Goal: Task Accomplishment & Management: Use online tool/utility

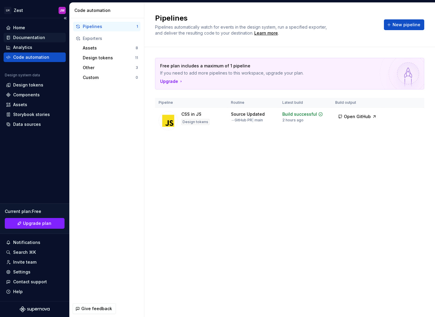
click at [32, 35] on div "Documentation" at bounding box center [29, 38] width 32 height 6
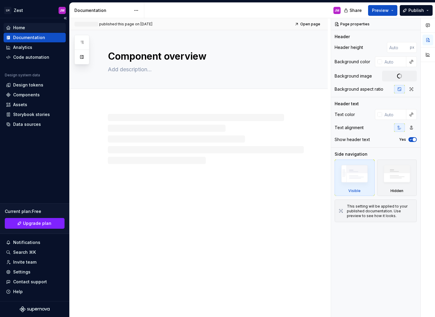
click at [32, 28] on div "Home" at bounding box center [34, 28] width 57 height 6
type textarea "*"
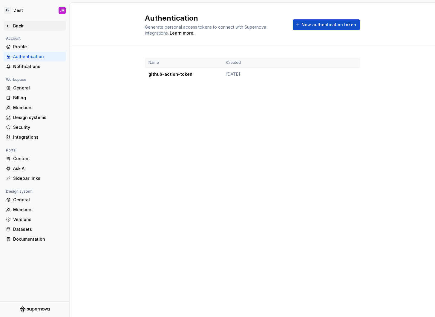
click at [21, 24] on div "Back" at bounding box center [38, 26] width 50 height 6
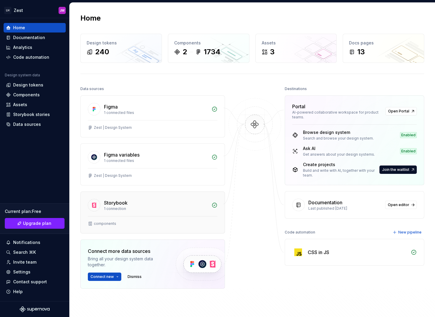
click at [206, 204] on div "Storybook" at bounding box center [156, 202] width 104 height 7
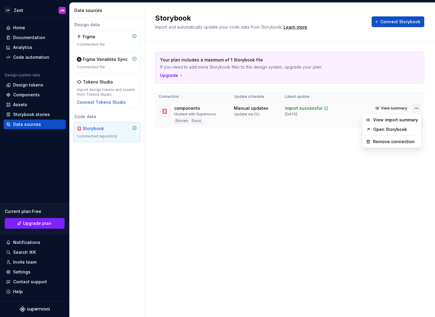
click at [414, 109] on html "LH Zest JM Home Documentation Analytics Code automation Design system data Desi…" at bounding box center [217, 158] width 435 height 317
click at [394, 130] on link "Open Storybook" at bounding box center [395, 130] width 45 height 6
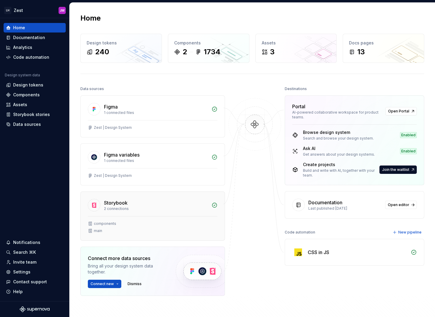
click at [105, 210] on div "2 connections" at bounding box center [156, 209] width 104 height 5
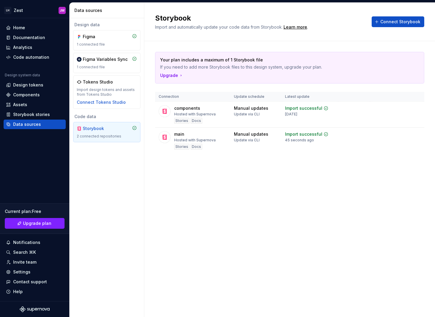
click at [263, 186] on div "Storybook Import and automatically update your code data from Storybook. Learn …" at bounding box center [289, 160] width 290 height 315
click at [307, 177] on div "Storybook Import and automatically update your code data from Storybook. Learn …" at bounding box center [289, 160] width 290 height 315
click at [381, 109] on span "View summary" at bounding box center [394, 108] width 26 height 5
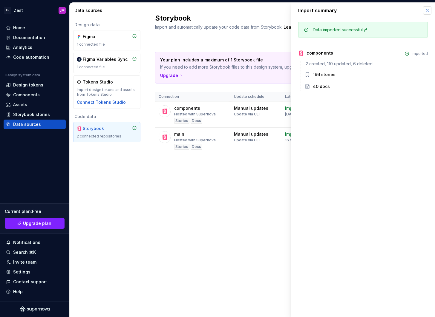
click at [426, 11] on button "button" at bounding box center [427, 10] width 8 height 8
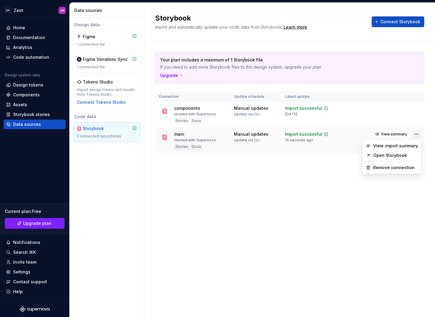
click at [417, 133] on html "LH Zest JM Home Documentation Analytics Code automation Design system data Desi…" at bounding box center [217, 158] width 435 height 317
click at [390, 156] on link "Open Storybook" at bounding box center [395, 156] width 45 height 6
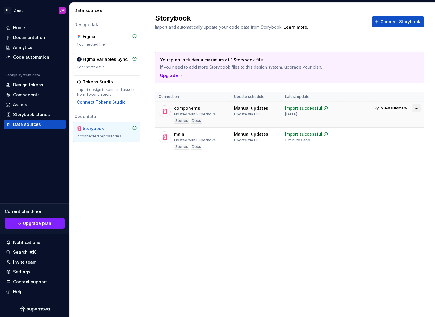
click at [418, 109] on html "LH Zest JM Home Documentation Analytics Code automation Design system data Desi…" at bounding box center [217, 158] width 435 height 317
click at [394, 121] on div "View import summary" at bounding box center [395, 120] width 45 height 6
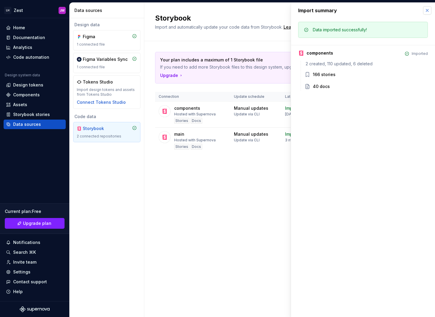
click at [430, 10] on button "button" at bounding box center [427, 10] width 8 height 8
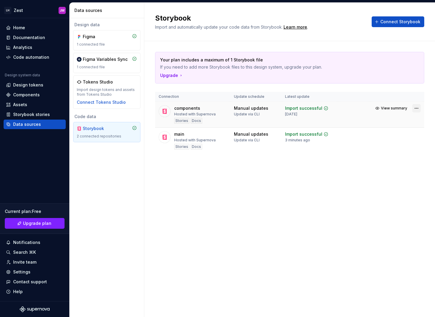
click at [418, 105] on html "LH Zest JM Home Documentation Analytics Code automation Design system data Desi…" at bounding box center [217, 158] width 435 height 317
click at [391, 129] on link "Open Storybook" at bounding box center [395, 130] width 45 height 6
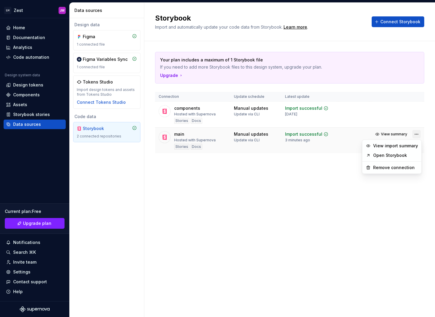
click at [417, 134] on html "LH Zest JM Home Documentation Analytics Code automation Design system data Desi…" at bounding box center [217, 158] width 435 height 317
click at [391, 168] on div "Remove connection" at bounding box center [395, 168] width 45 height 6
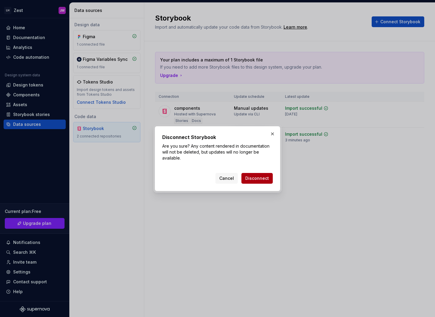
click at [263, 179] on span "Disconnect" at bounding box center [257, 179] width 24 height 6
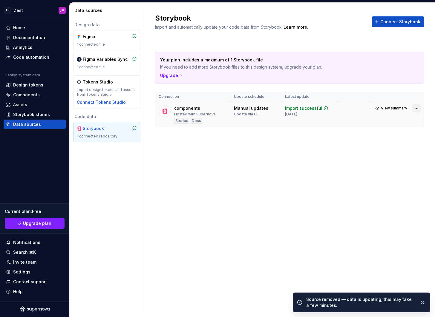
click at [414, 109] on html "LH Zest JM Home Documentation Analytics Code automation Design system data Desi…" at bounding box center [217, 158] width 435 height 317
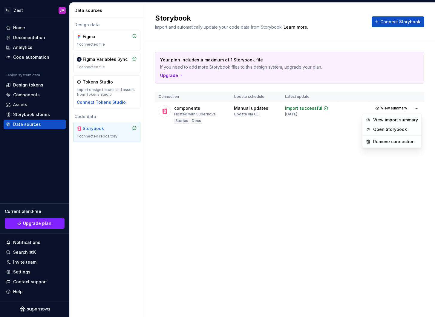
click at [234, 154] on html "LH Zest JM Home Documentation Analytics Code automation Design system data Desi…" at bounding box center [217, 158] width 435 height 317
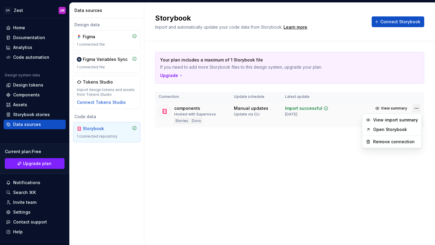
click at [417, 110] on html "LH Zest JM Home Documentation Analytics Code automation Design system data Desi…" at bounding box center [217, 122] width 435 height 245
click at [390, 121] on div "View import summary" at bounding box center [395, 120] width 45 height 6
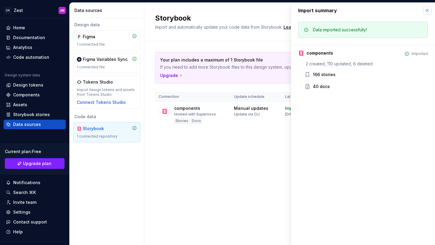
click at [427, 11] on button "button" at bounding box center [427, 10] width 8 height 8
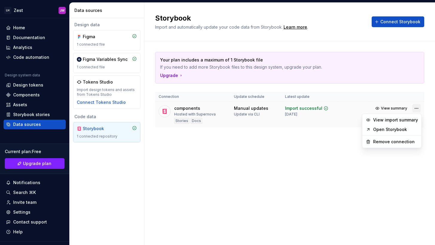
click at [419, 109] on html "LH Zest JM Home Documentation Analytics Code automation Design system data Desi…" at bounding box center [217, 122] width 435 height 245
click at [401, 130] on link "Open Storybook" at bounding box center [395, 130] width 45 height 6
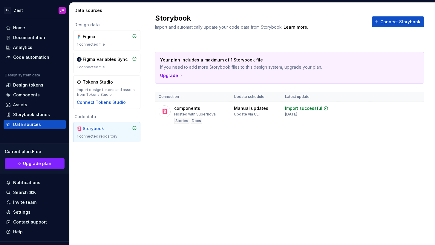
click at [153, 172] on div "Storybook Import and automatically update your code data from Storybook. Learn …" at bounding box center [289, 124] width 290 height 242
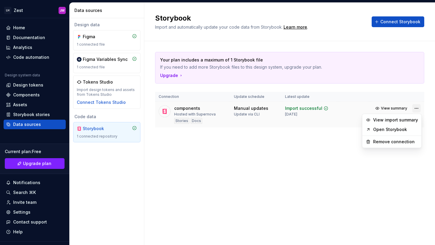
click at [416, 110] on html "LH Zest JM Home Documentation Analytics Code automation Design system data Desi…" at bounding box center [217, 122] width 435 height 245
click at [390, 130] on link "Open Storybook" at bounding box center [395, 130] width 45 height 6
click at [419, 110] on html "LH Zest JM Home Documentation Analytics Code automation Design system data Desi…" at bounding box center [217, 122] width 435 height 245
click at [393, 130] on link "Open Storybook" at bounding box center [395, 130] width 45 height 6
click at [414, 107] on html "LH Zest JM Home Documentation Analytics Code automation Design system data Desi…" at bounding box center [217, 122] width 435 height 245
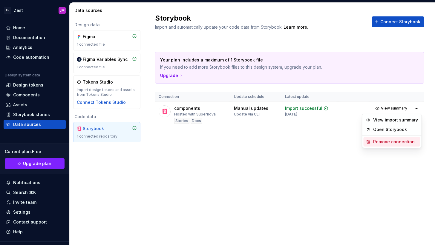
click at [395, 140] on div "Remove connection" at bounding box center [395, 142] width 45 height 6
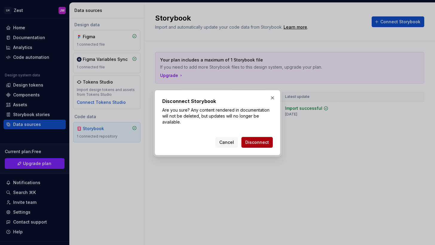
click at [262, 144] on span "Disconnect" at bounding box center [257, 142] width 24 height 6
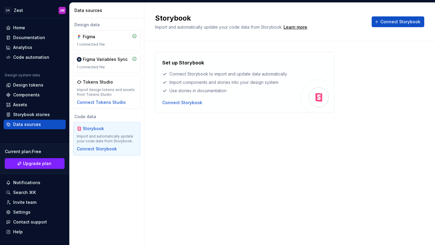
click at [235, 162] on div "Storybook Import and automatically update your code data from Storybook. Learn …" at bounding box center [289, 124] width 290 height 242
click at [253, 104] on div "Connect Storybook" at bounding box center [227, 103] width 130 height 6
